Goal: Obtain resource: Download file/media

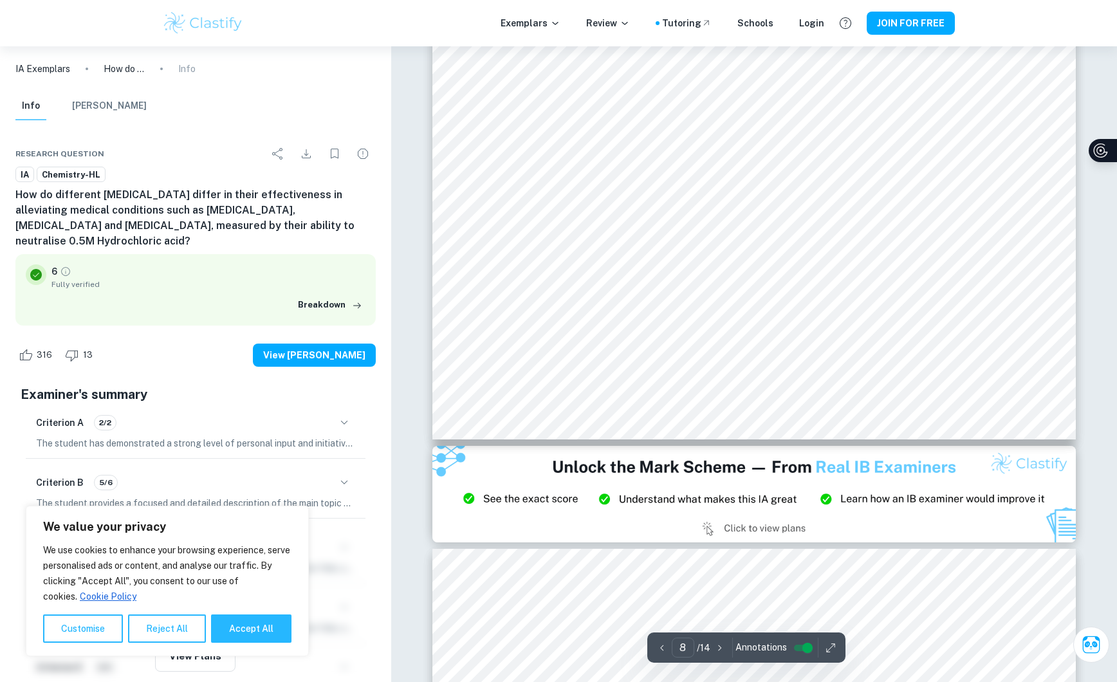
scroll to position [6526, 0]
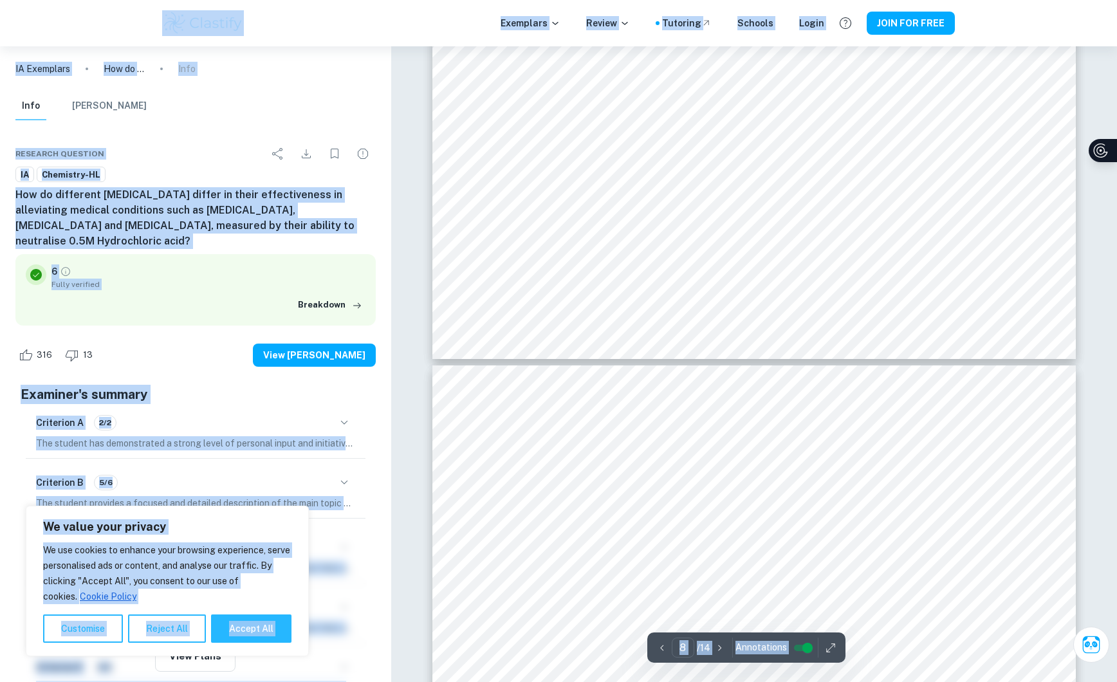
type input "7"
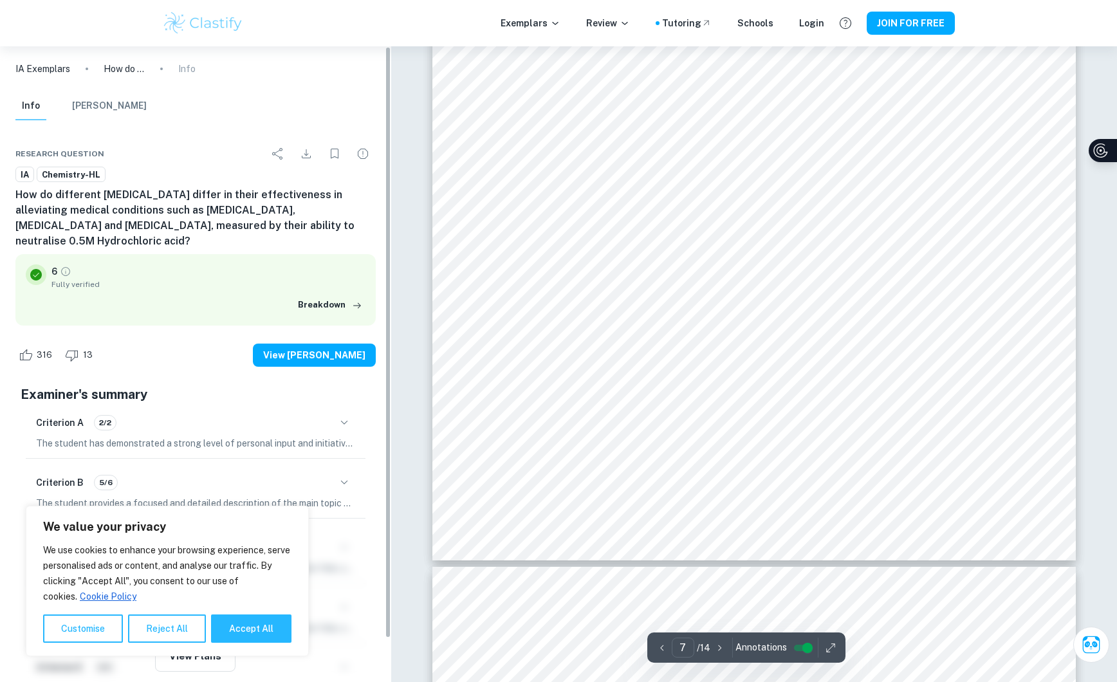
click at [269, 201] on h6 "How do different [MEDICAL_DATA] differ in their effectiveness in alleviating me…" at bounding box center [195, 218] width 360 height 62
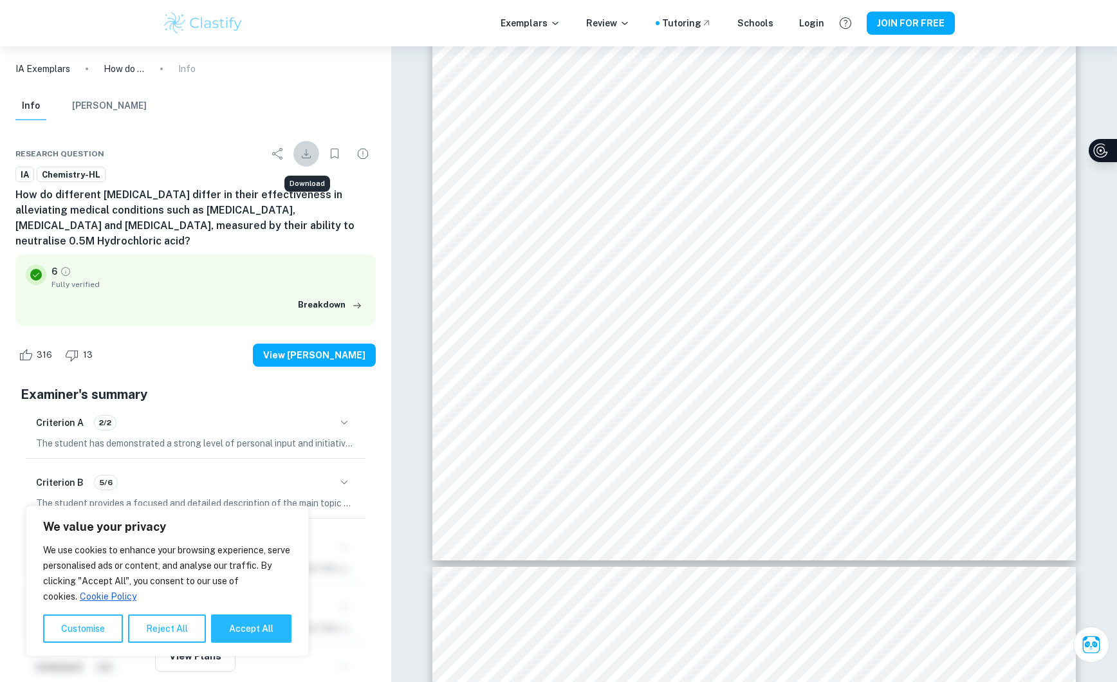
click at [304, 151] on icon "Download" at bounding box center [306, 153] width 15 height 15
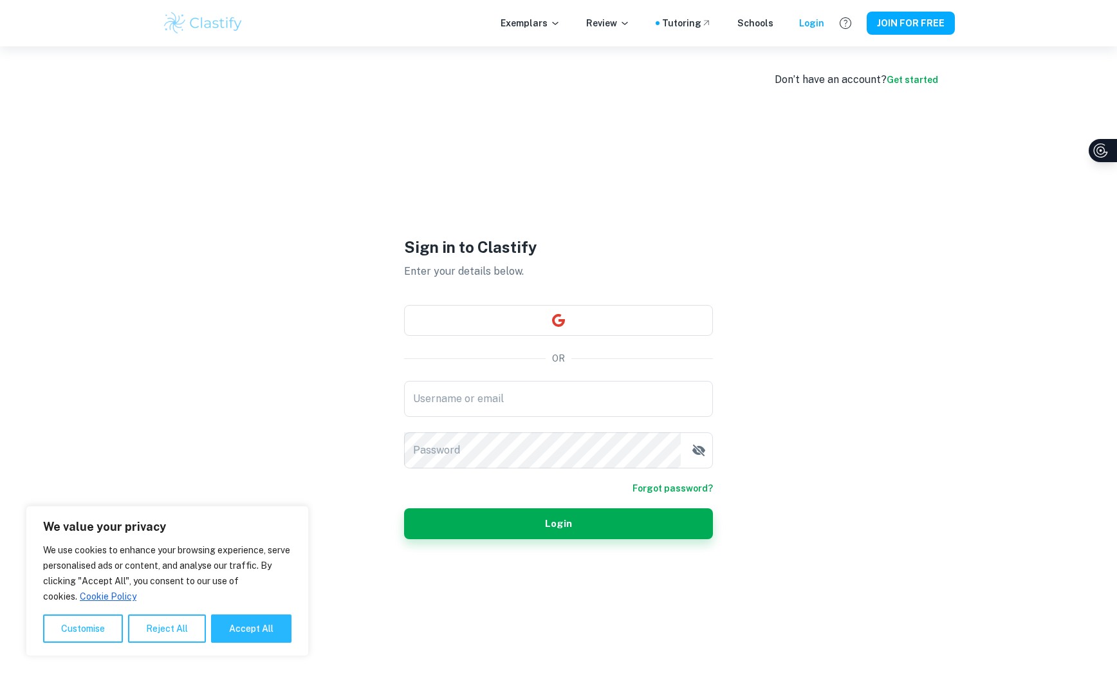
type input "[EMAIL_ADDRESS][DOMAIN_NAME]"
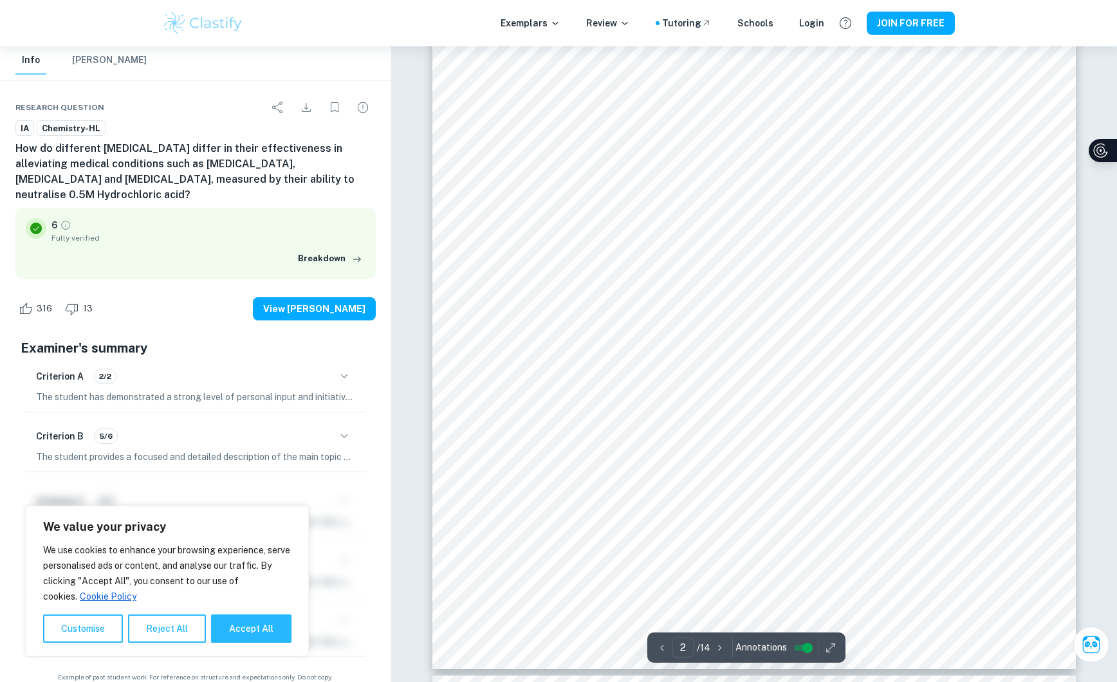
scroll to position [1176, 0]
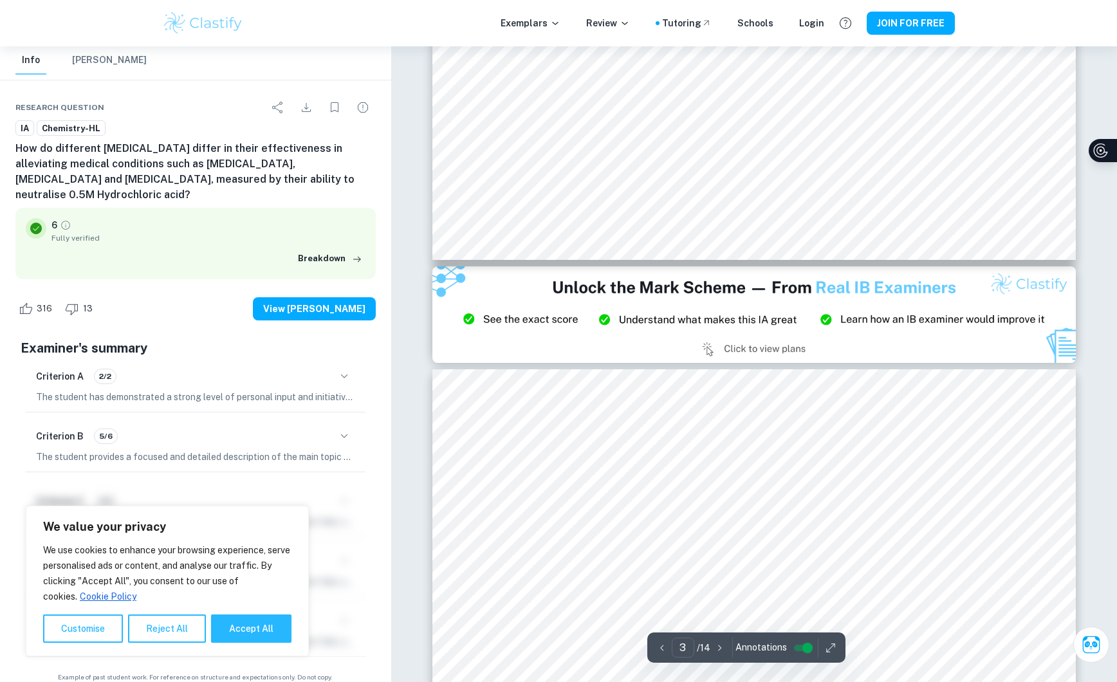
type input "2"
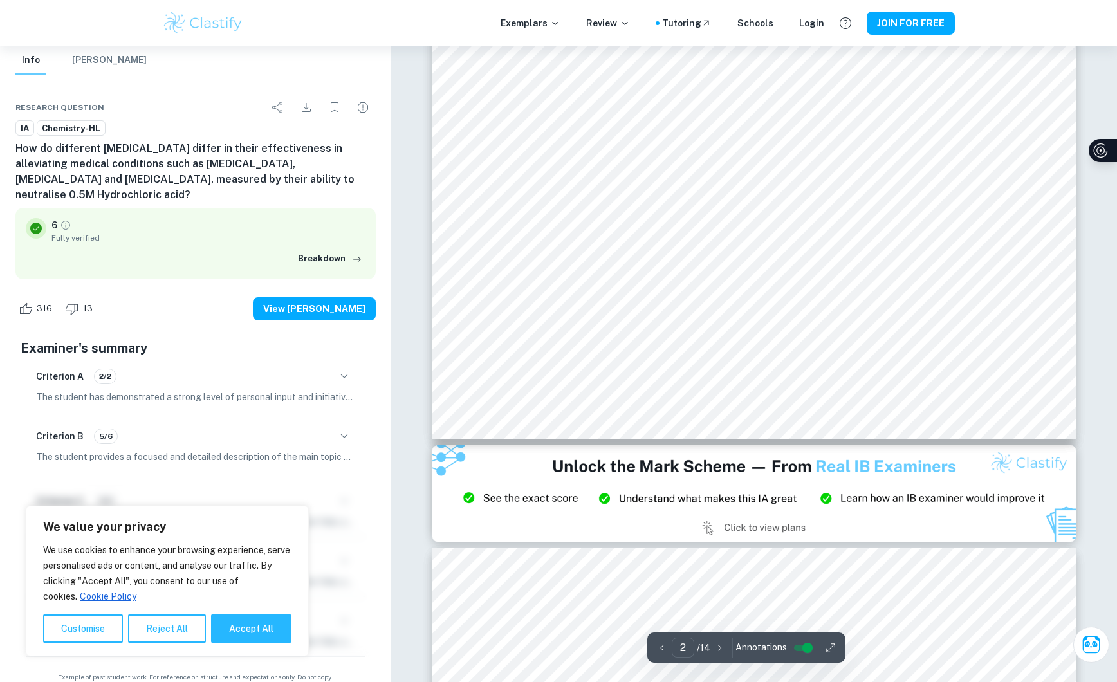
scroll to position [1390, 0]
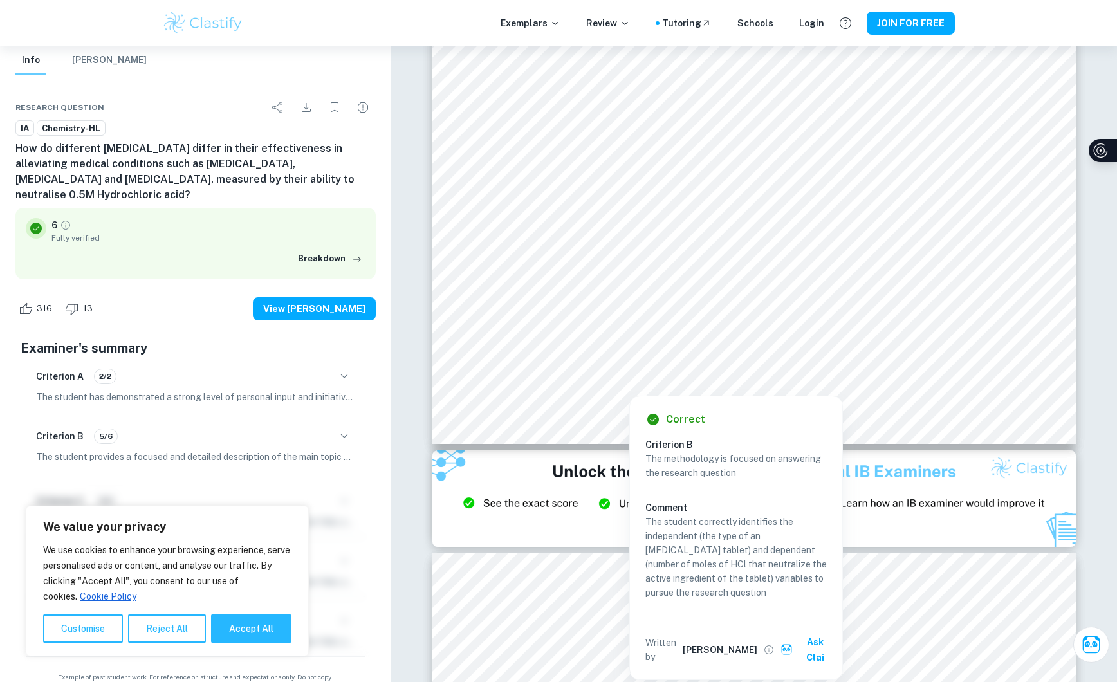
click at [809, 218] on div at bounding box center [750, 80] width 560 height 600
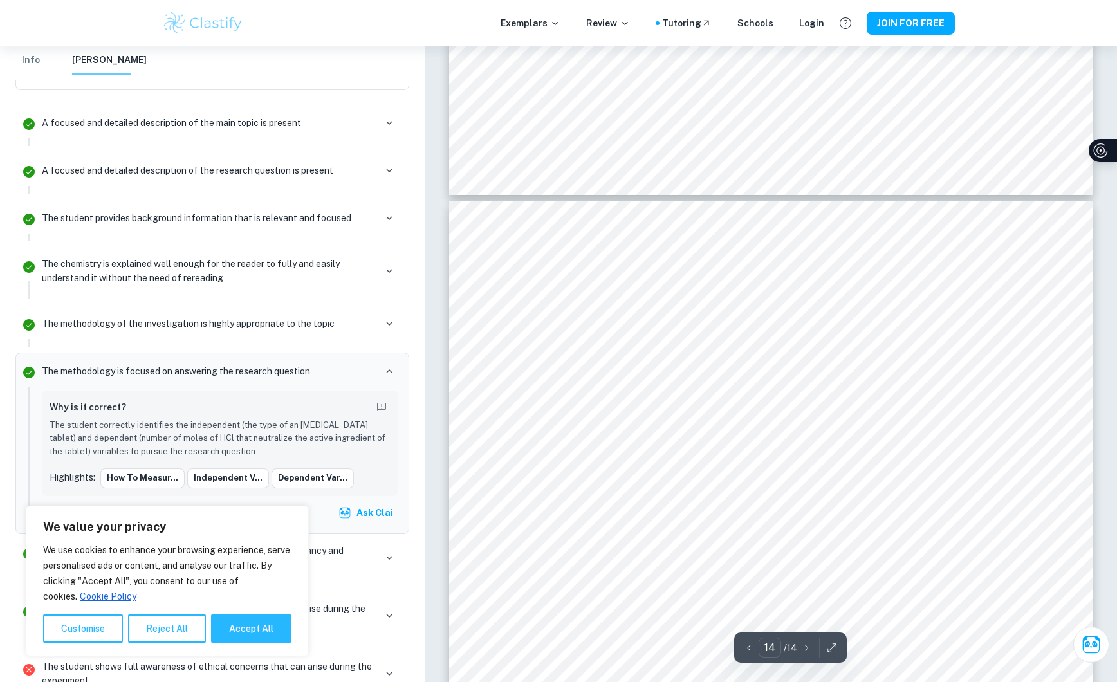
scroll to position [11396, 0]
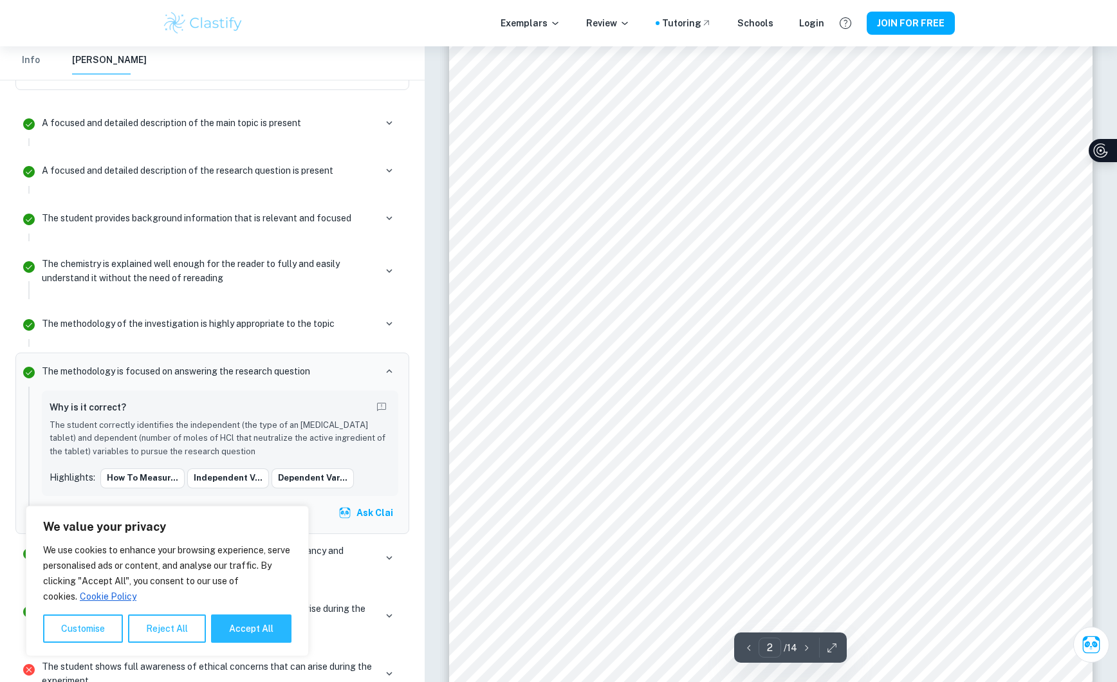
type input "1"
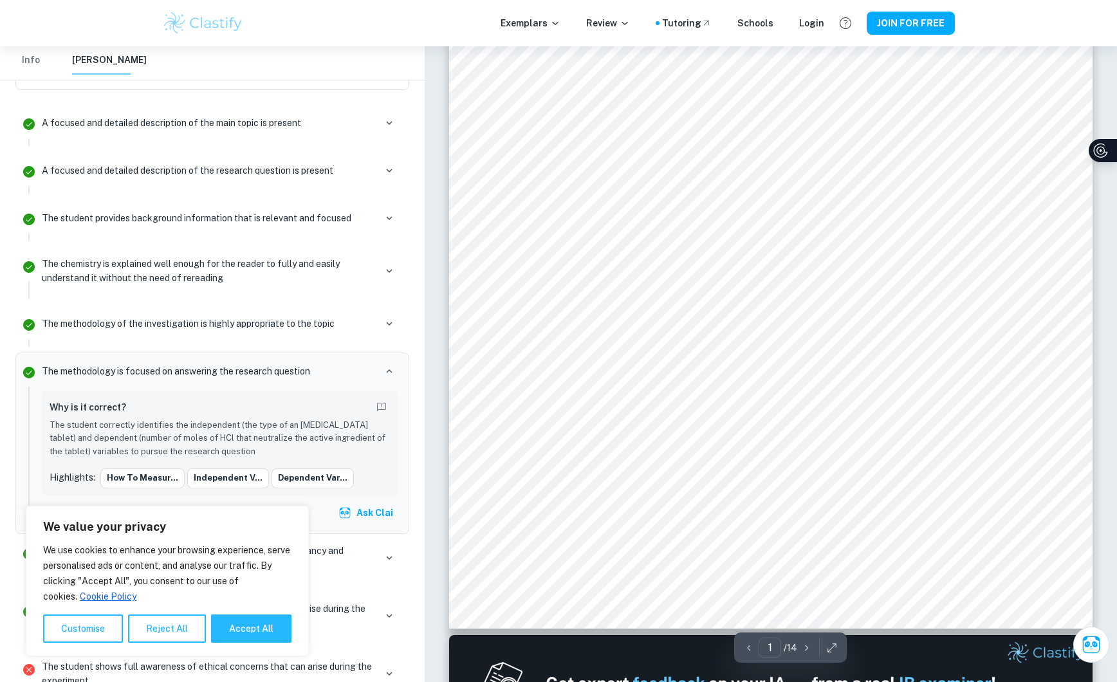
scroll to position [0, 0]
